Goal: Find contact information: Find contact information

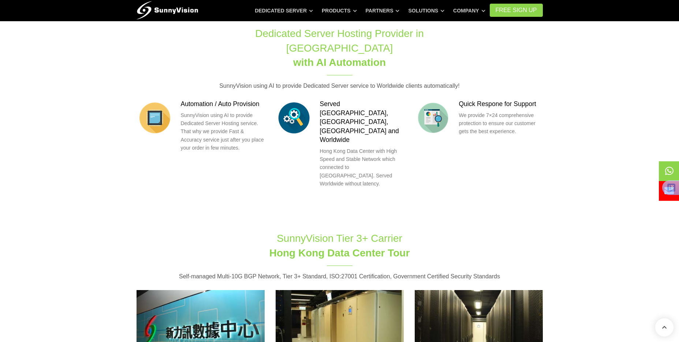
scroll to position [615, 0]
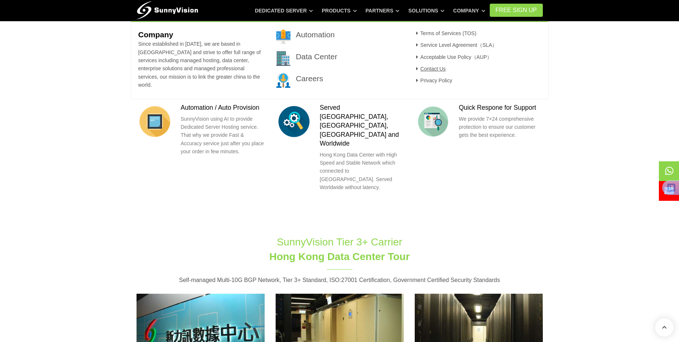
click at [436, 70] on link "Contact Us" at bounding box center [430, 69] width 32 height 6
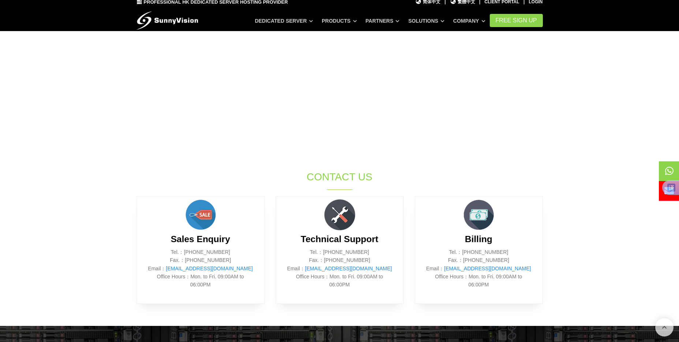
scroll to position [183, 0]
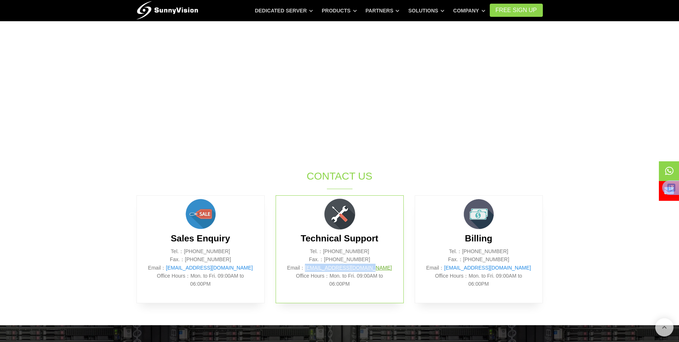
drag, startPoint x: 382, startPoint y: 268, endPoint x: 319, endPoint y: 270, distance: 62.3
click at [319, 270] on p "Tel.：[PHONE_NUMBER] Fax.：[PHONE_NUMBER] Email： [EMAIL_ADDRESS][DOMAIN_NAME] Off…" at bounding box center [339, 268] width 105 height 41
copy link "[EMAIL_ADDRESS][DOMAIN_NAME]"
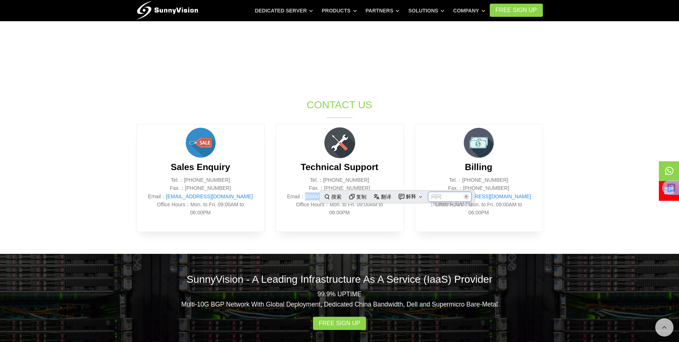
scroll to position [256, 0]
